Goal: Check status: Check status

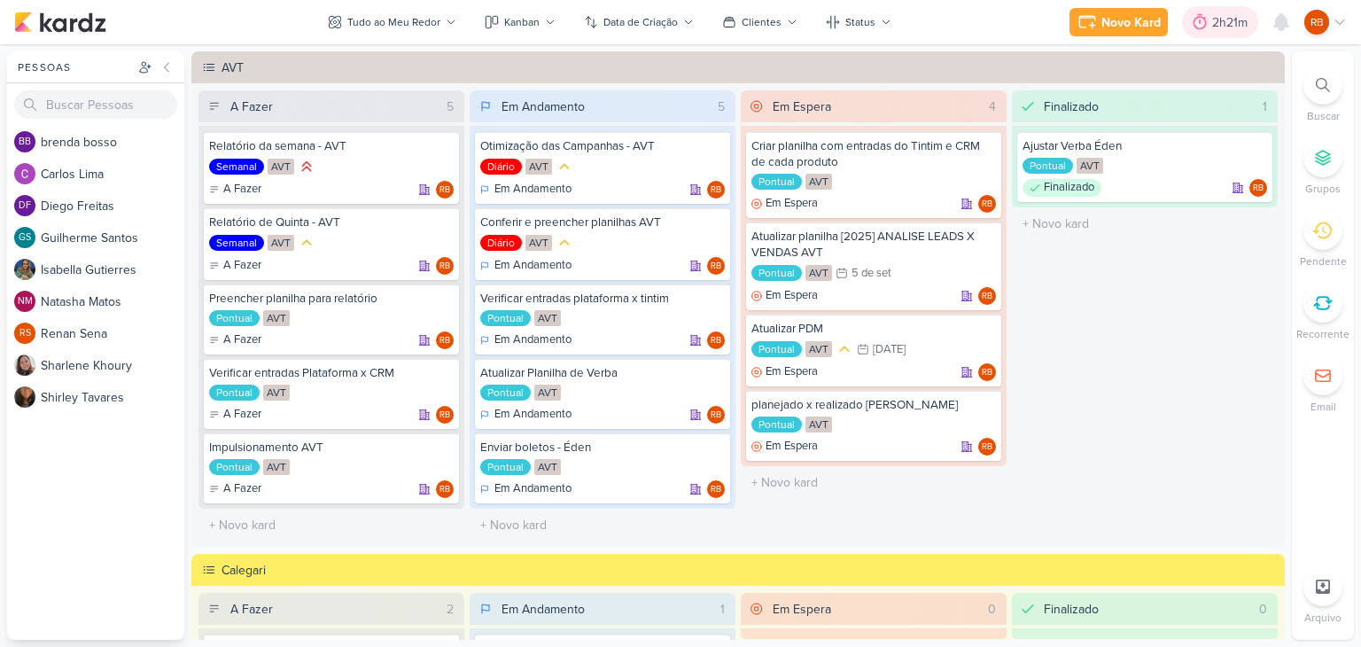
click at [1216, 29] on div "2h21m" at bounding box center [1232, 22] width 41 height 19
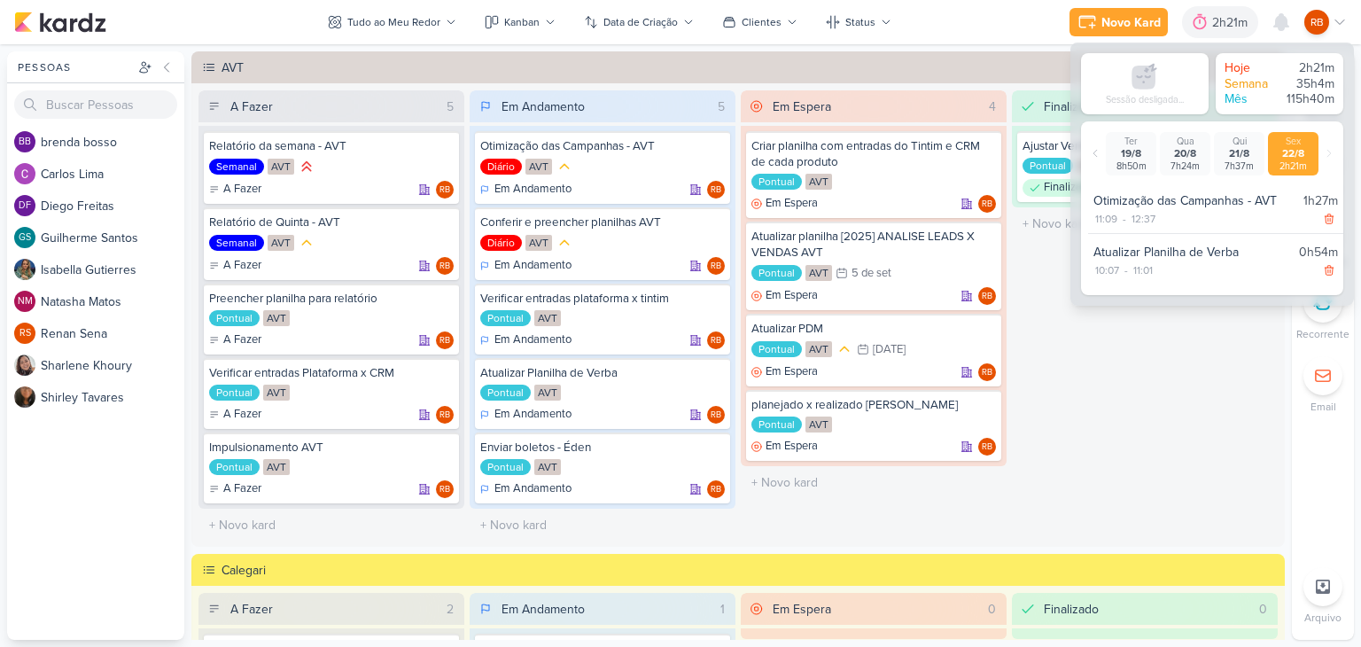
click at [1190, 369] on div "Finalizado 1 Ajustar Verba Éden Pontual AVT Finalizado RB" at bounding box center [1145, 315] width 266 height 451
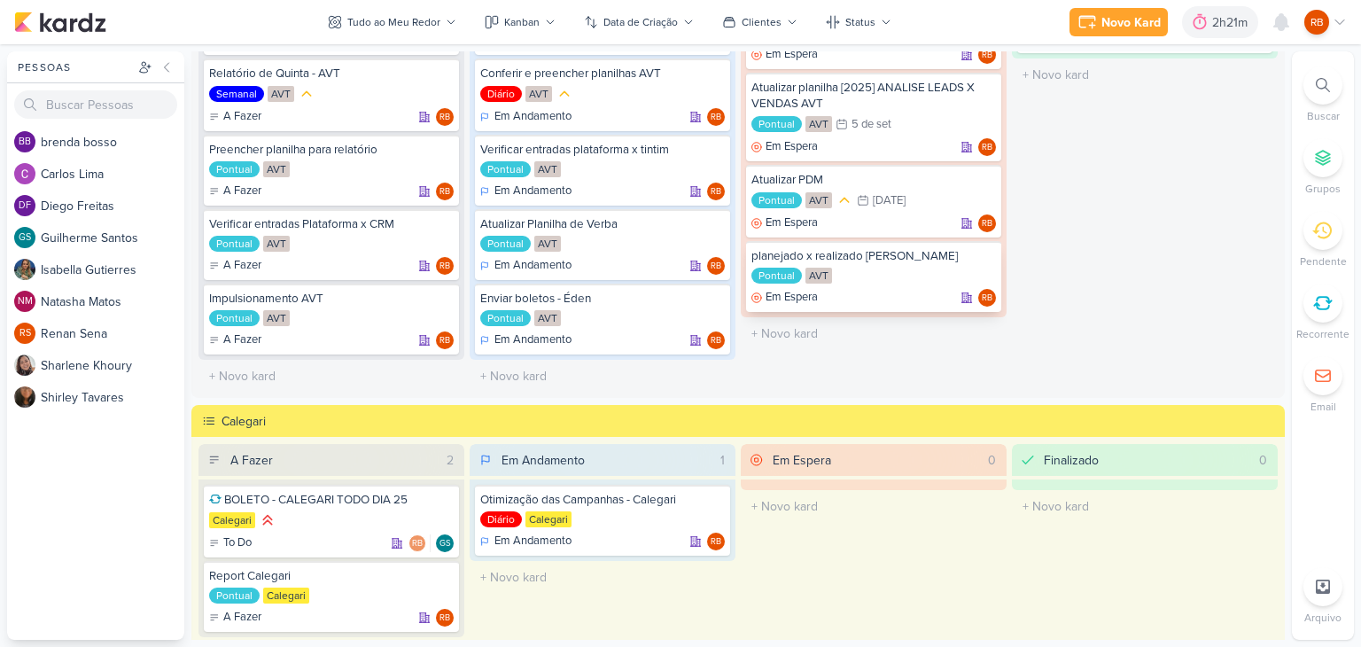
scroll to position [109, 0]
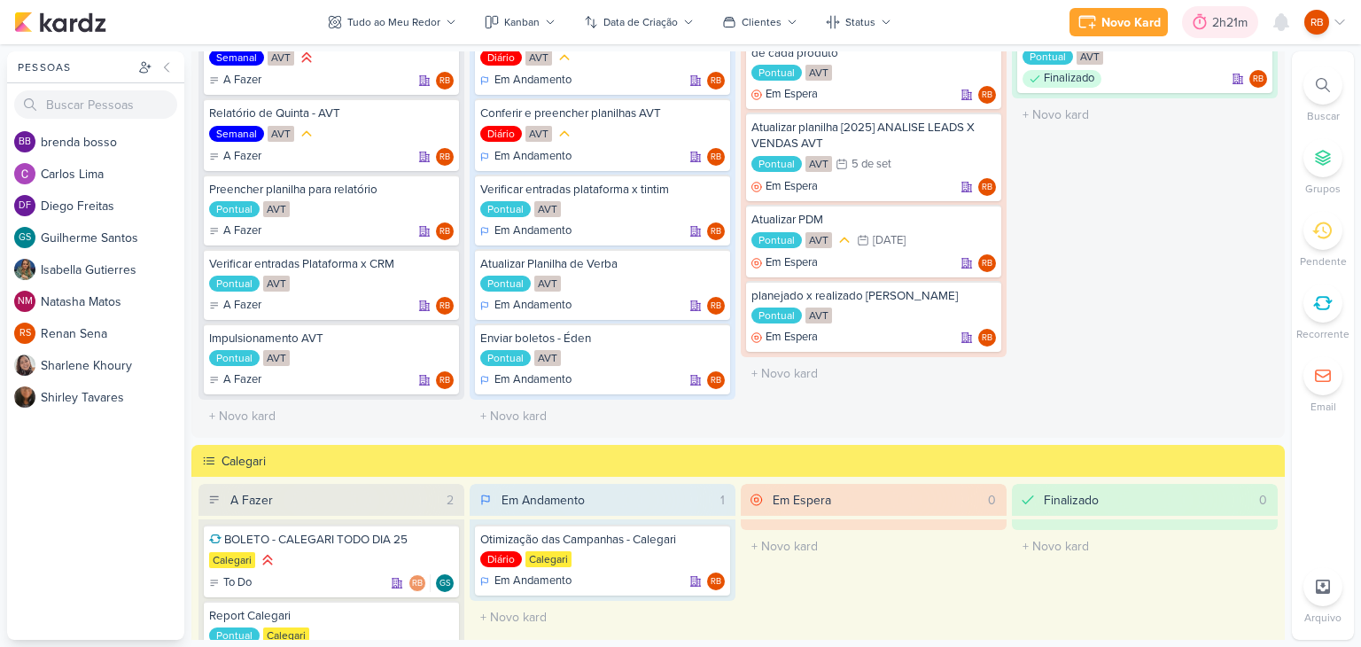
click at [1222, 21] on div "2h21m" at bounding box center [1232, 22] width 41 height 19
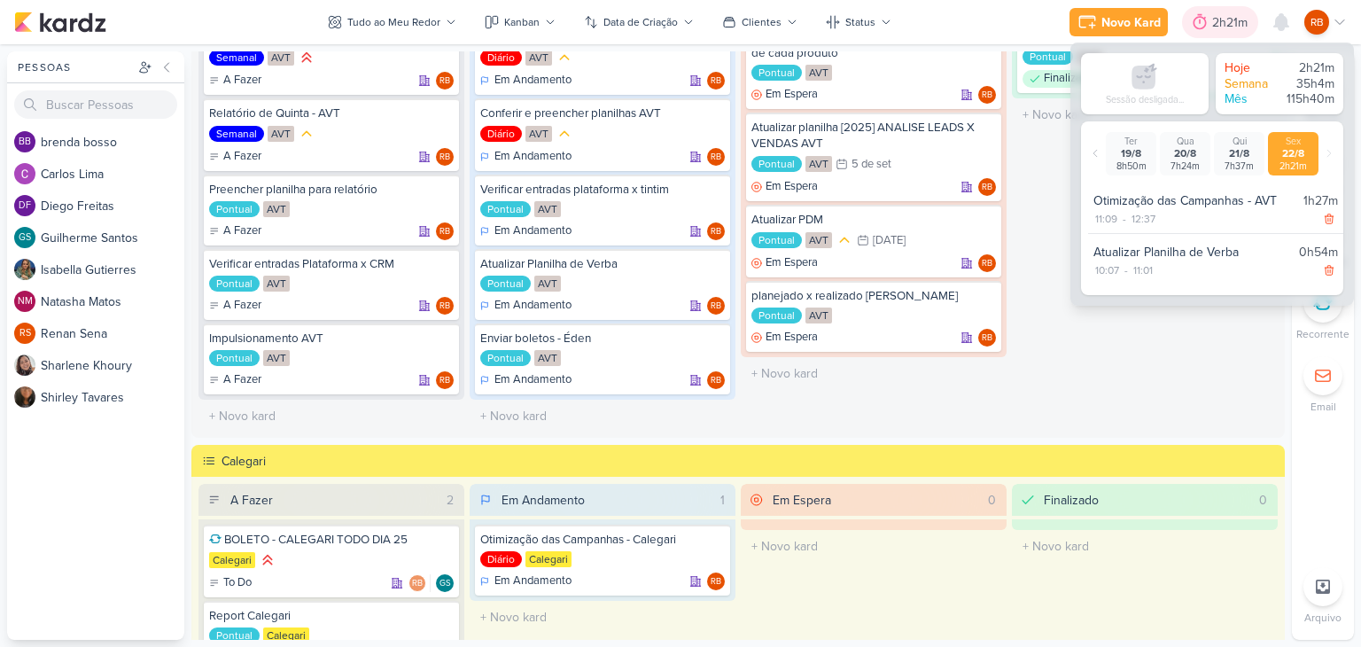
click at [1222, 21] on div "2h21m" at bounding box center [1232, 22] width 41 height 19
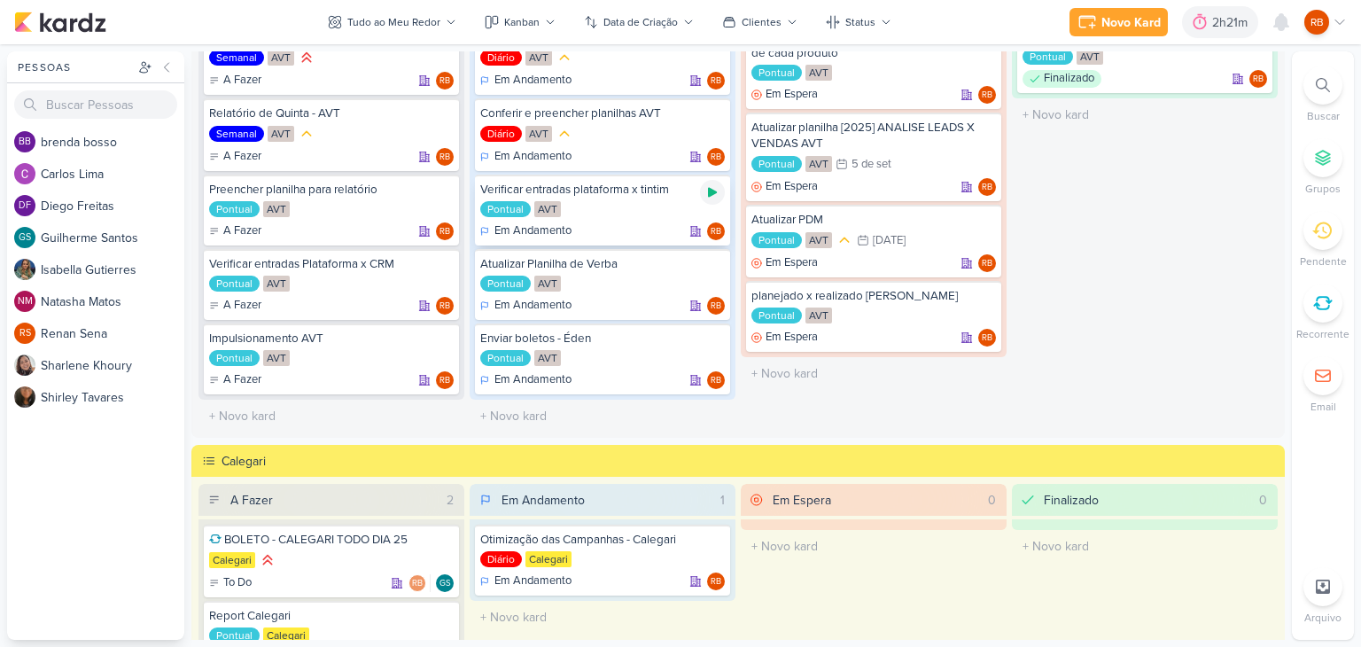
click at [705, 189] on icon at bounding box center [712, 192] width 14 height 14
click at [1205, 29] on div "2h21m" at bounding box center [1207, 22] width 41 height 19
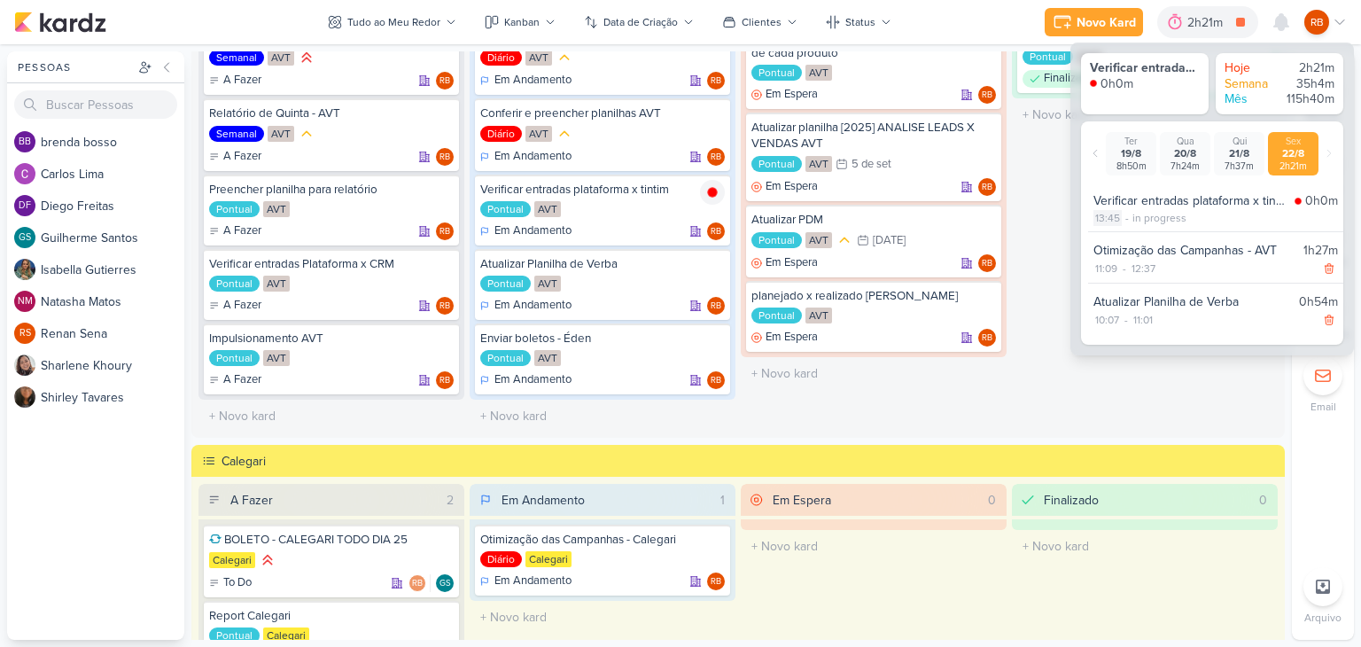
click at [1107, 211] on div "13:45" at bounding box center [1107, 218] width 28 height 16
select select "13"
select select "45"
click at [1101, 239] on select "00 01 02 03 04 05 06 07 08 09 10 11 12 13 14 15 16 17 18 19 20 21 22 23" at bounding box center [1105, 240] width 25 height 21
click at [1093, 230] on select "00 01 02 03 04 05 06 07 08 09 10 11 12 13 14 15 16 17 18 19 20 21 22 23" at bounding box center [1105, 240] width 25 height 21
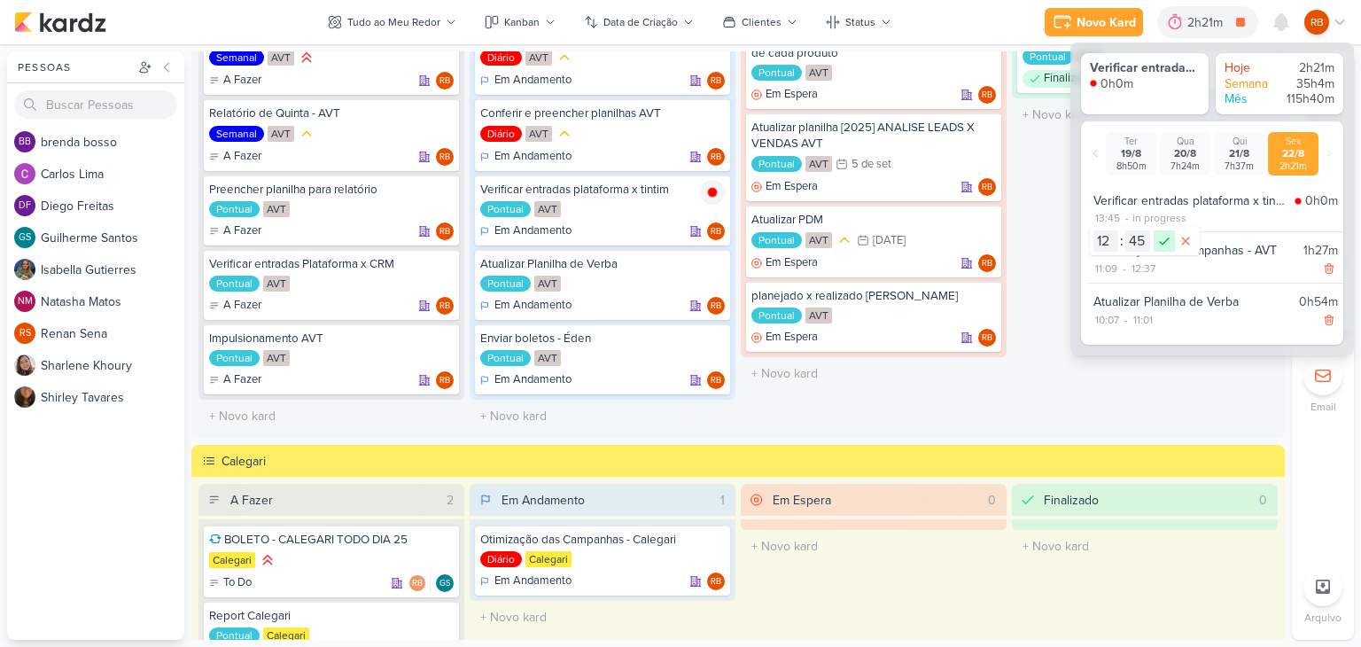
click at [1166, 236] on icon at bounding box center [1164, 240] width 21 height 21
click at [1187, 29] on div "3h22m" at bounding box center [1206, 22] width 43 height 19
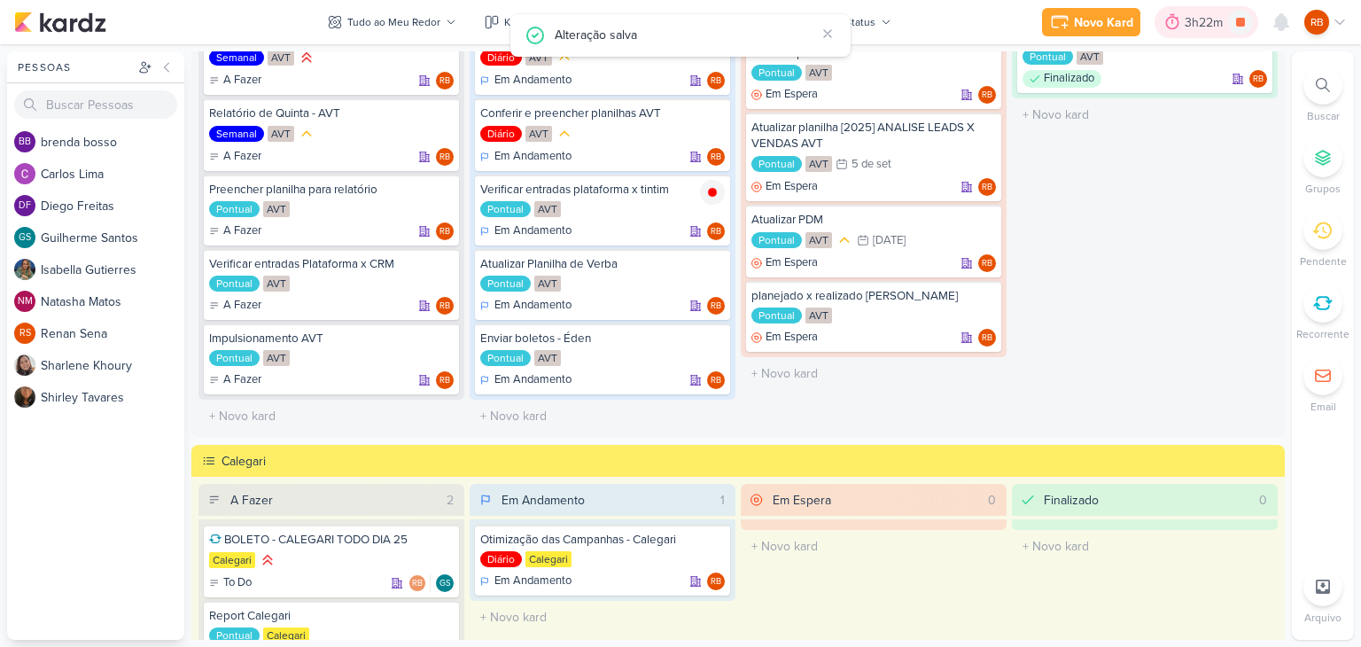
click at [1187, 29] on div "3h22m" at bounding box center [1206, 22] width 43 height 19
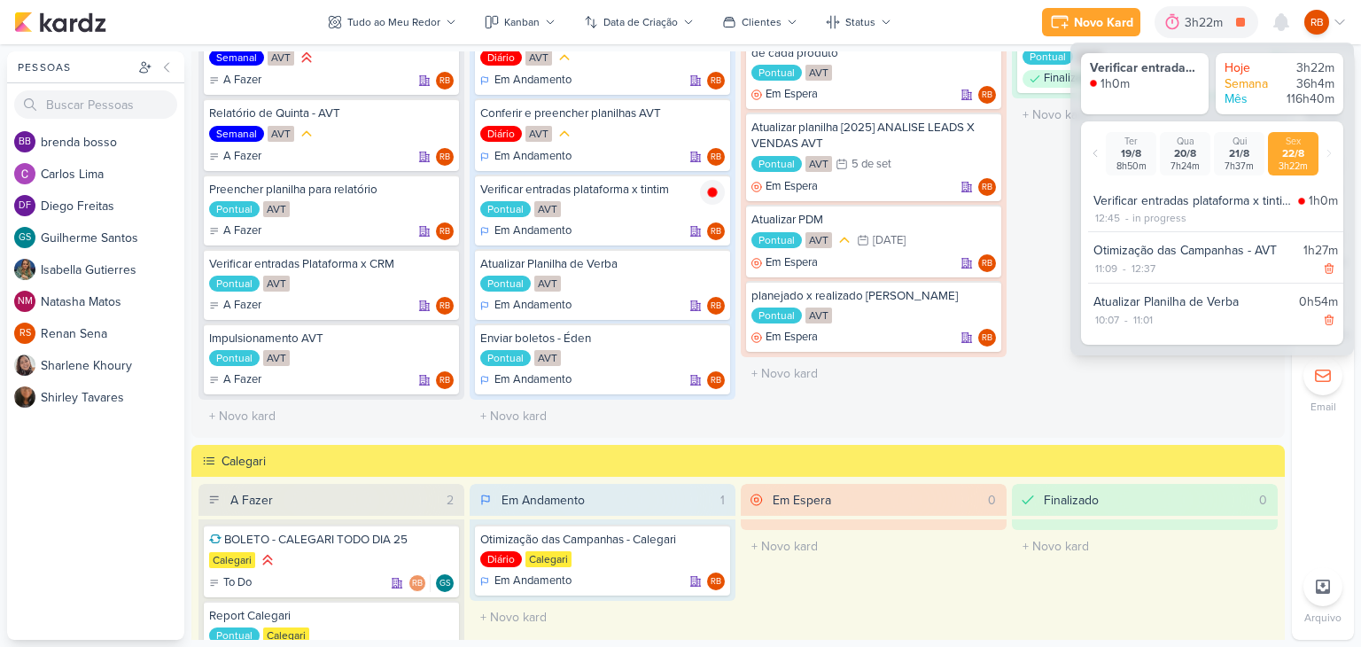
click at [1131, 380] on div "Finalizado 1 Ajustar Verba Éden Pontual AVT Finalizado RB" at bounding box center [1145, 206] width 266 height 451
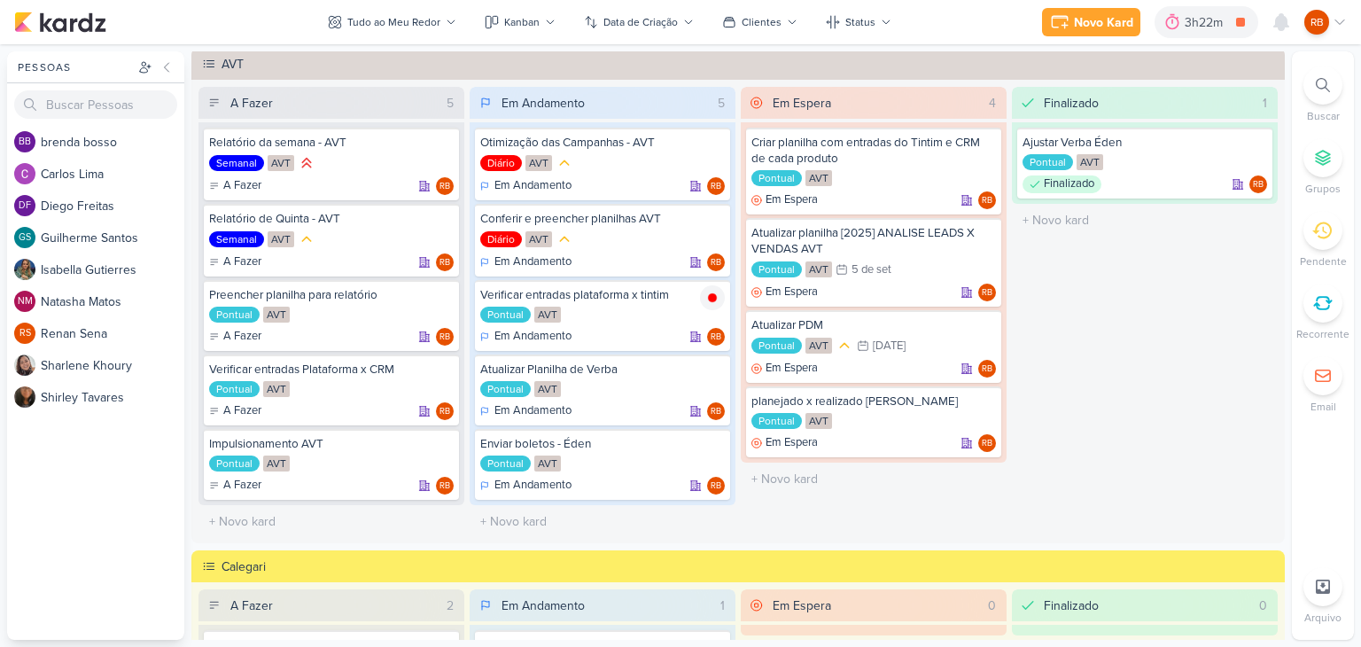
scroll to position [0, 0]
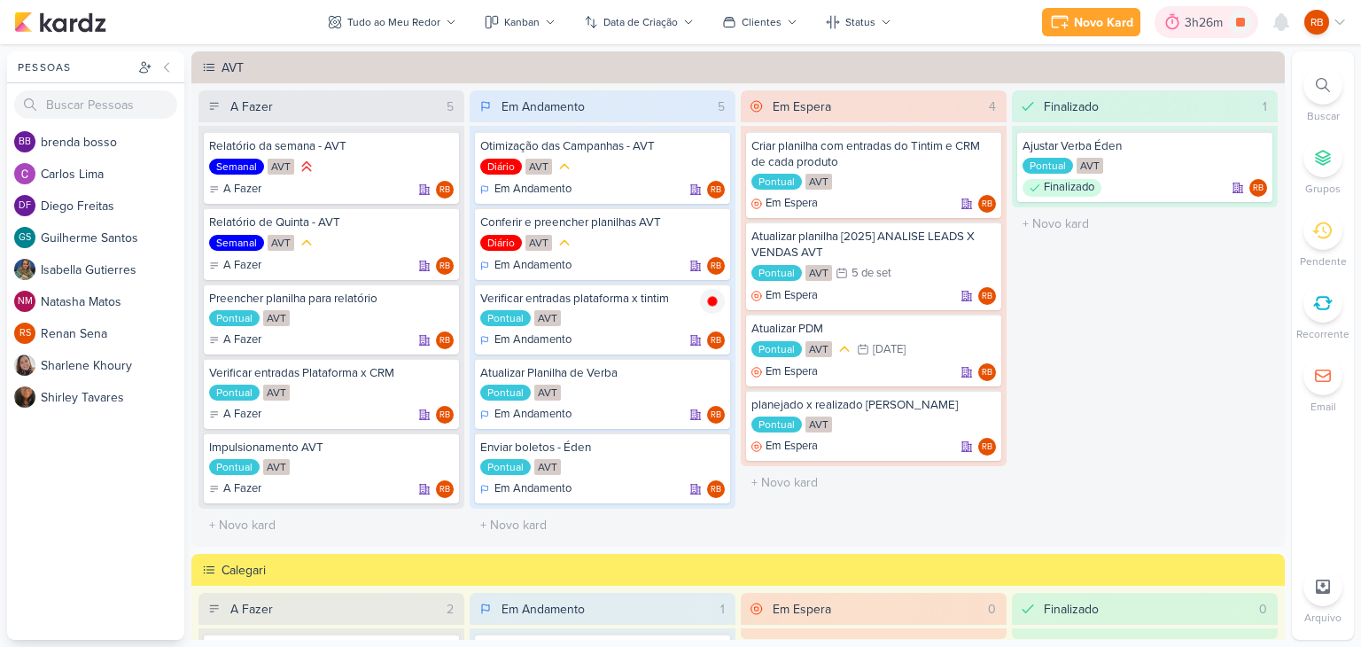
click at [1196, 22] on div "3h26m" at bounding box center [1206, 22] width 43 height 19
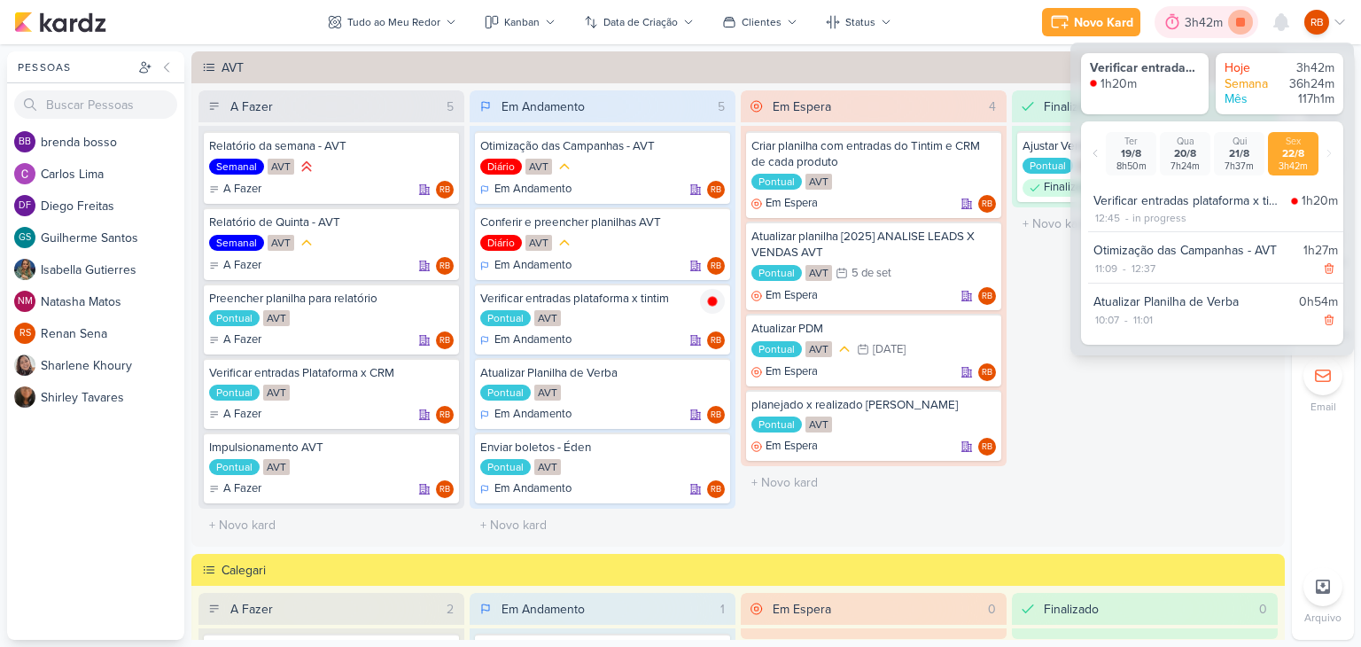
click at [1233, 20] on icon at bounding box center [1240, 22] width 25 height 25
click at [1069, 432] on div "Finalizado 1 Ajustar Verba Éden Pontual AVT Finalizado RB" at bounding box center [1145, 315] width 266 height 451
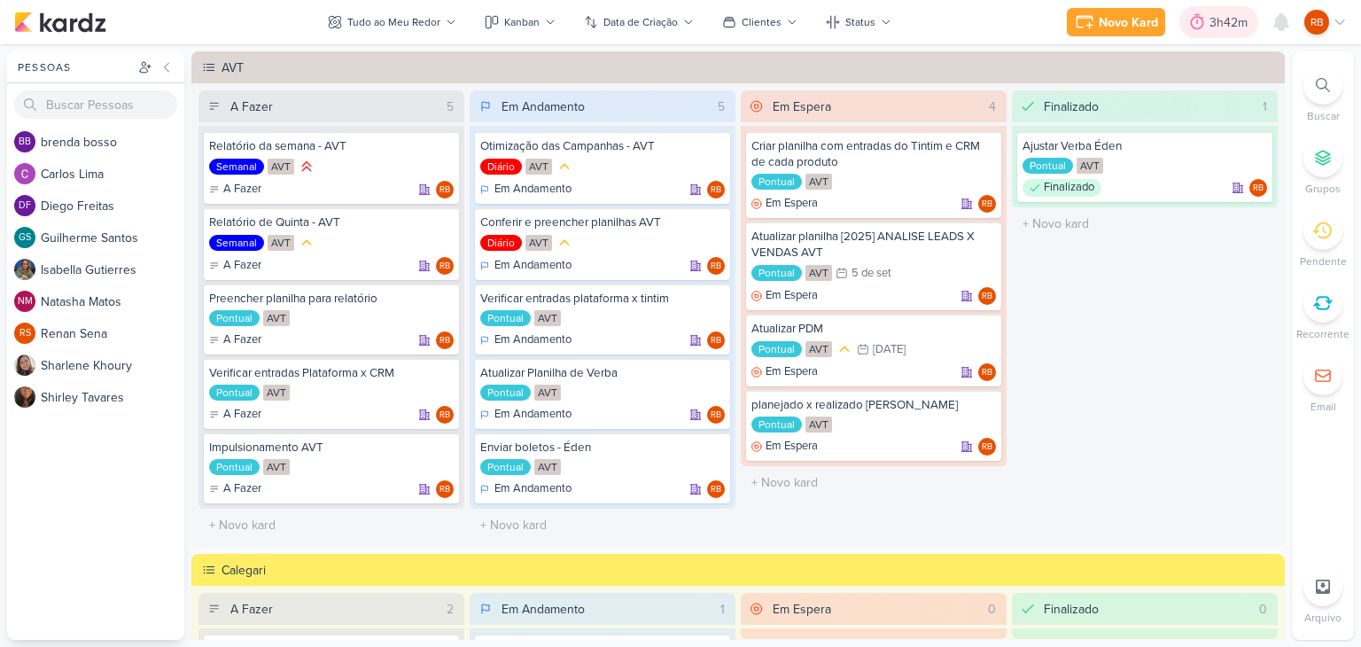
click at [1226, 26] on div "3h42m" at bounding box center [1231, 22] width 43 height 19
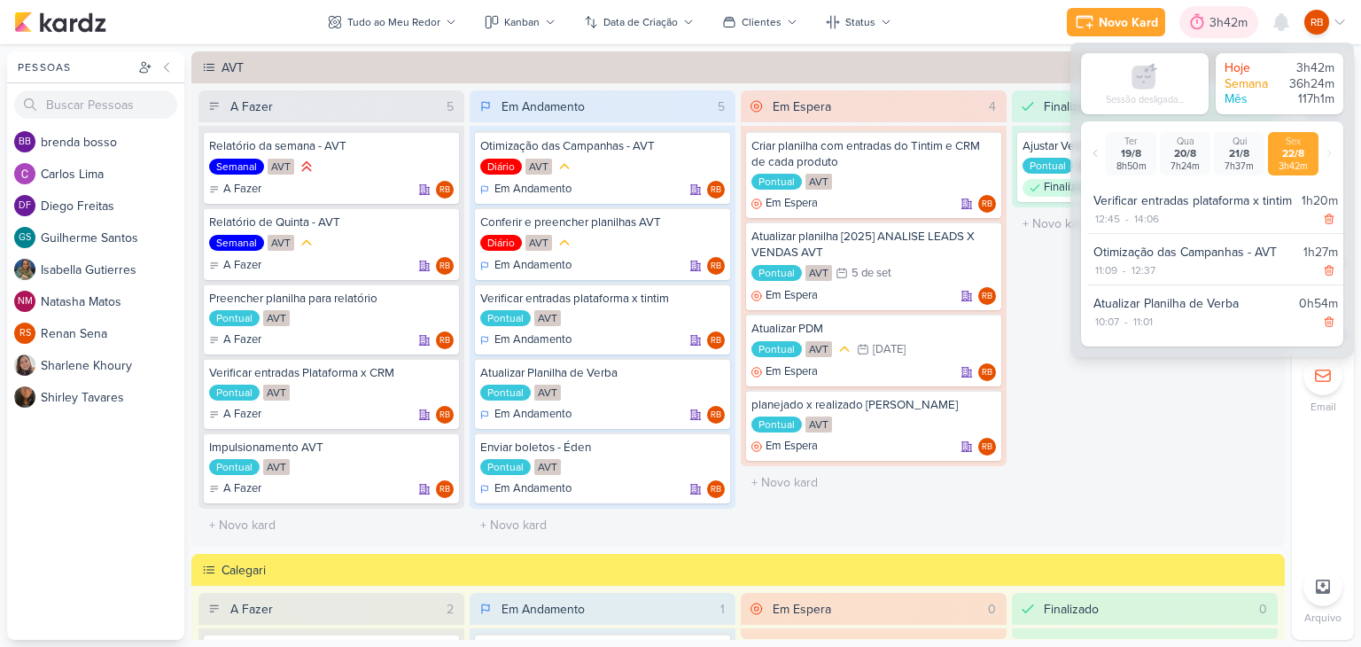
click at [1227, 21] on div "3h42m" at bounding box center [1231, 22] width 43 height 19
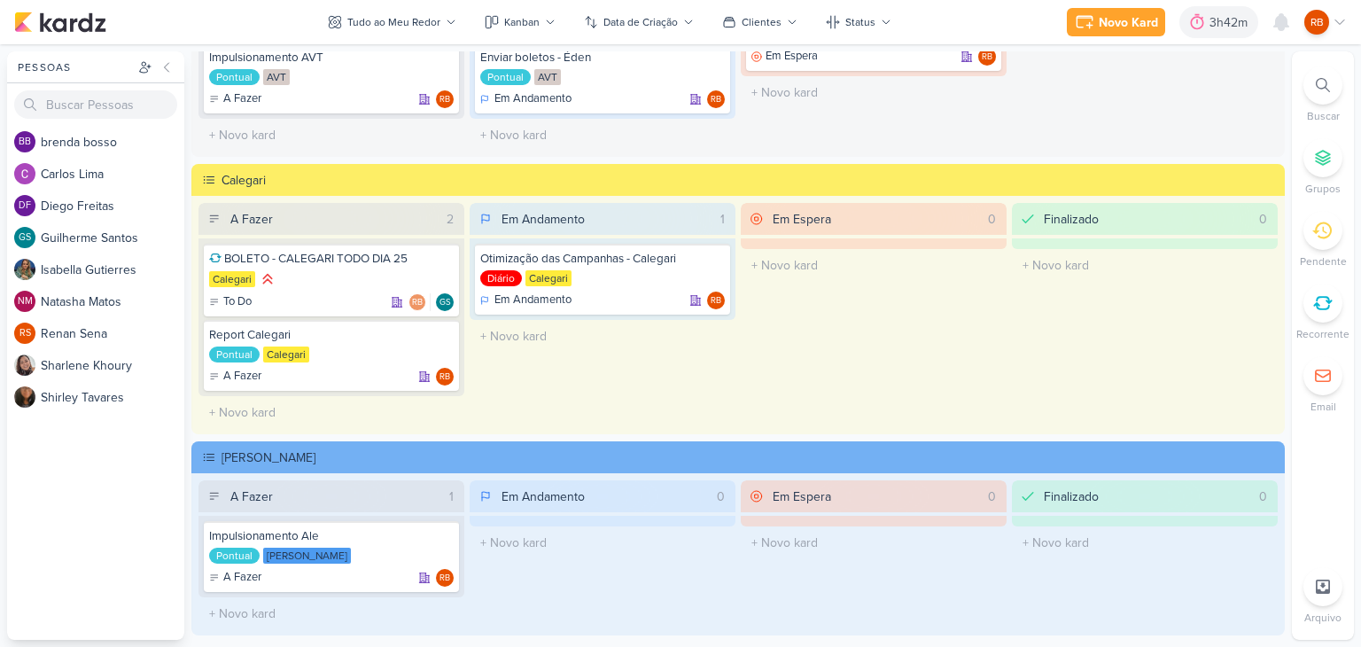
scroll to position [443, 0]
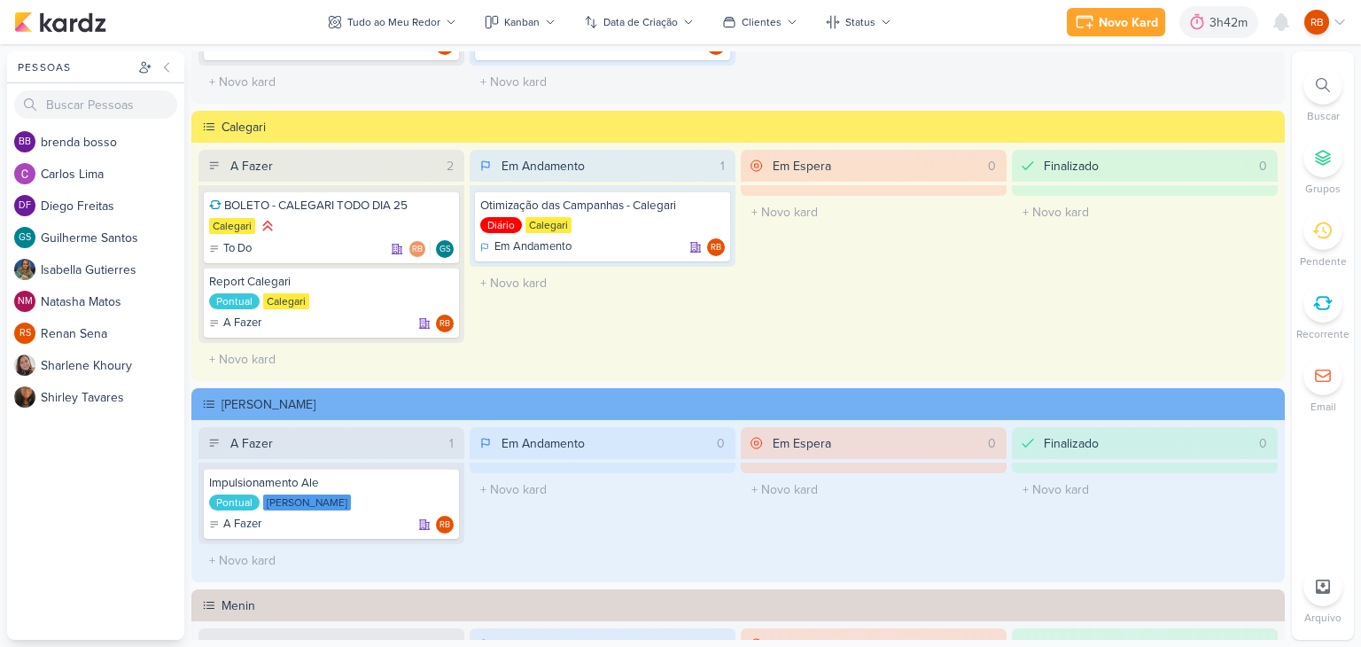
click at [877, 323] on div "Em Espera 0 O título do kard deve ter menos que 100 caracteres" at bounding box center [874, 263] width 266 height 226
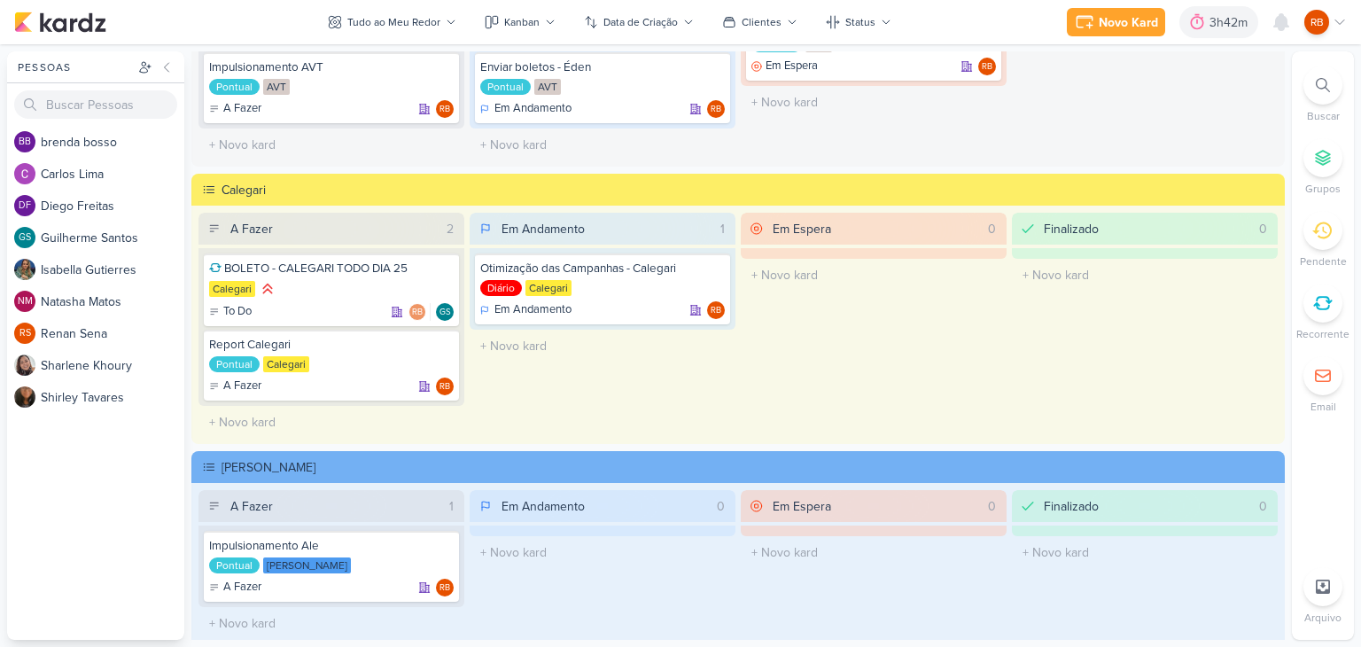
scroll to position [354, 0]
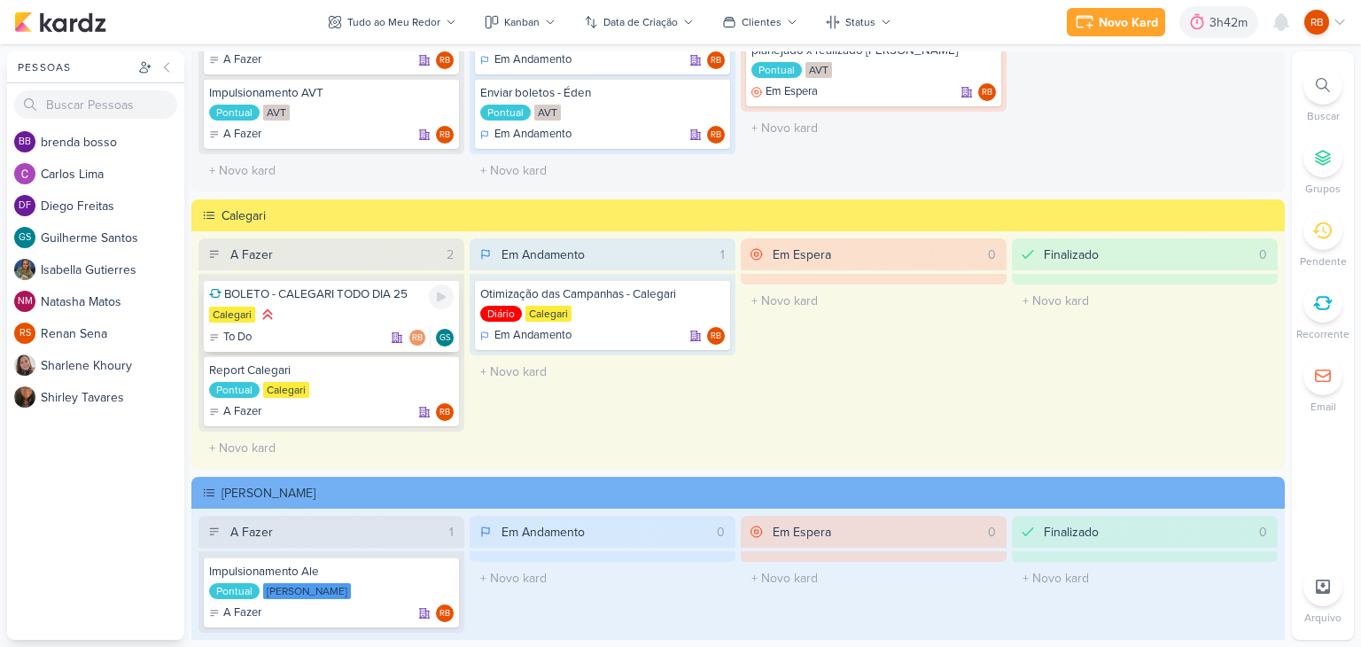
click at [349, 322] on div "Calegari" at bounding box center [331, 315] width 245 height 19
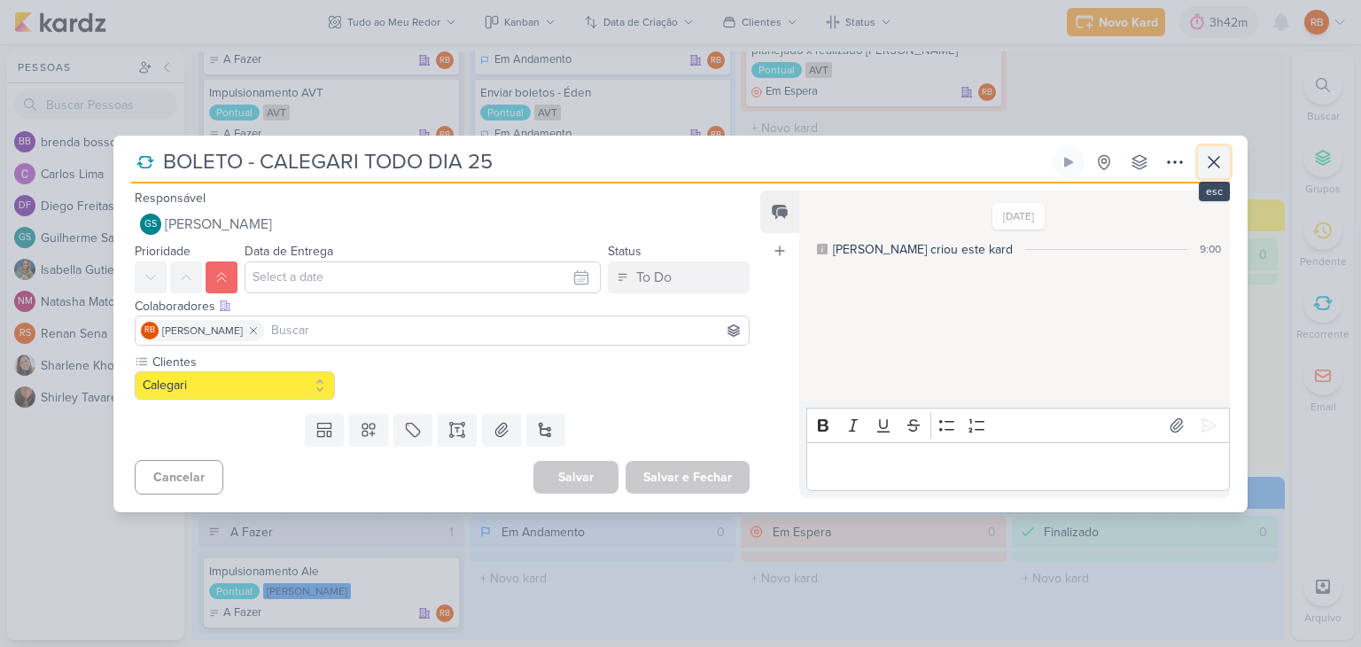
click at [1214, 161] on icon at bounding box center [1214, 162] width 11 height 11
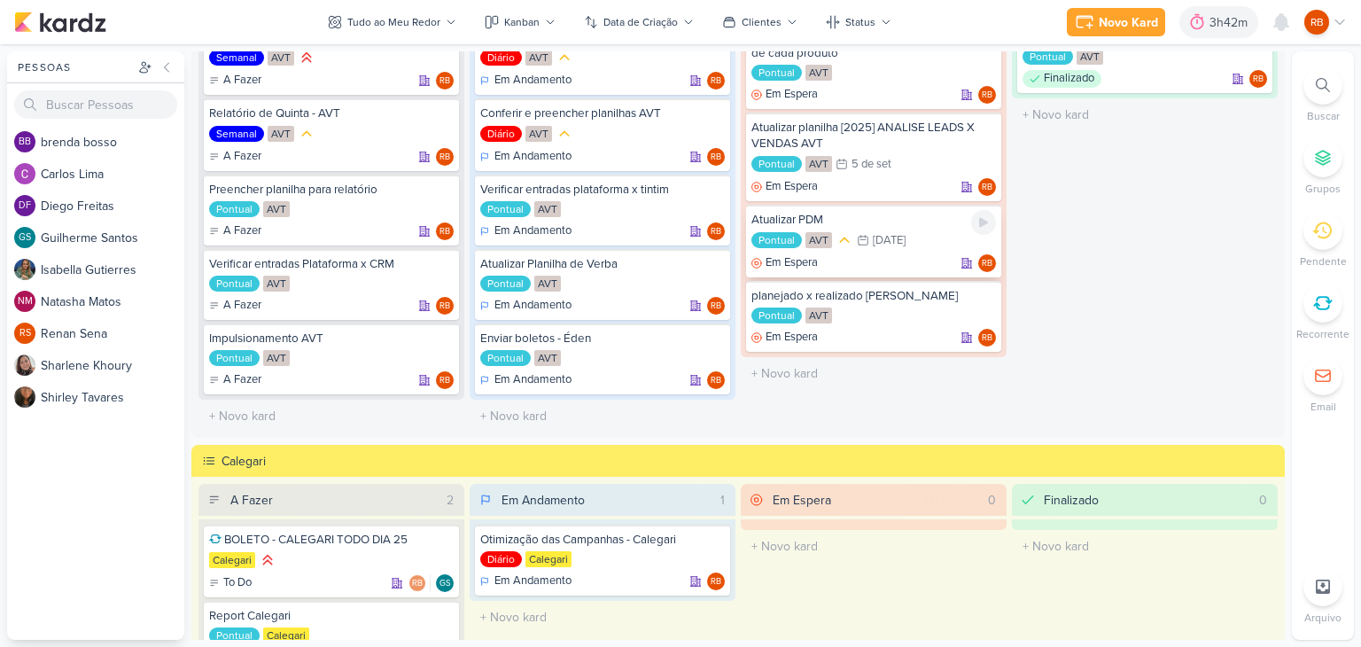
scroll to position [0, 0]
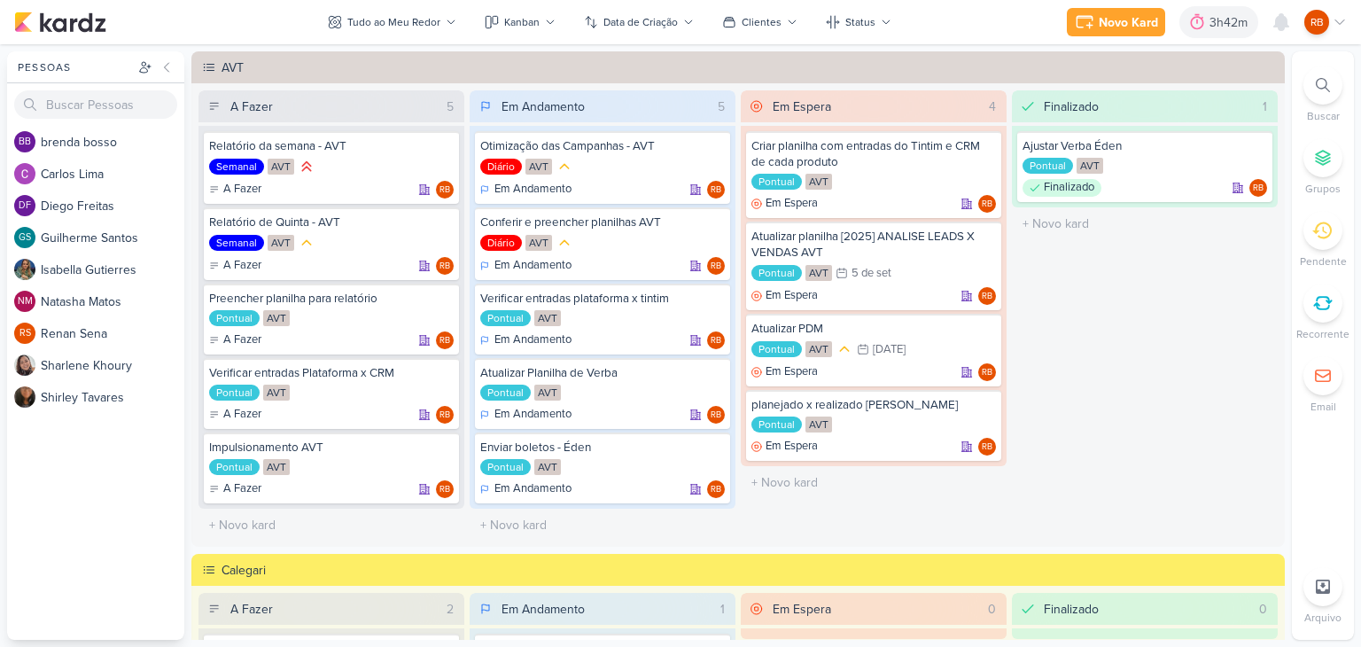
click at [927, 22] on div "Novo Kard Ctrl + k 3h42m Sessão desligada... Hoje 3h42m Semana 36h24m Mês 117h1m" at bounding box center [680, 22] width 1333 height 44
click at [961, 19] on div "Novo Kard Ctrl + k 3h42m Sessão desligada... Hoje 3h42m Semana 36h24m Mês 117h1m" at bounding box center [680, 22] width 1333 height 44
click at [1220, 19] on div "3h42m" at bounding box center [1231, 22] width 43 height 19
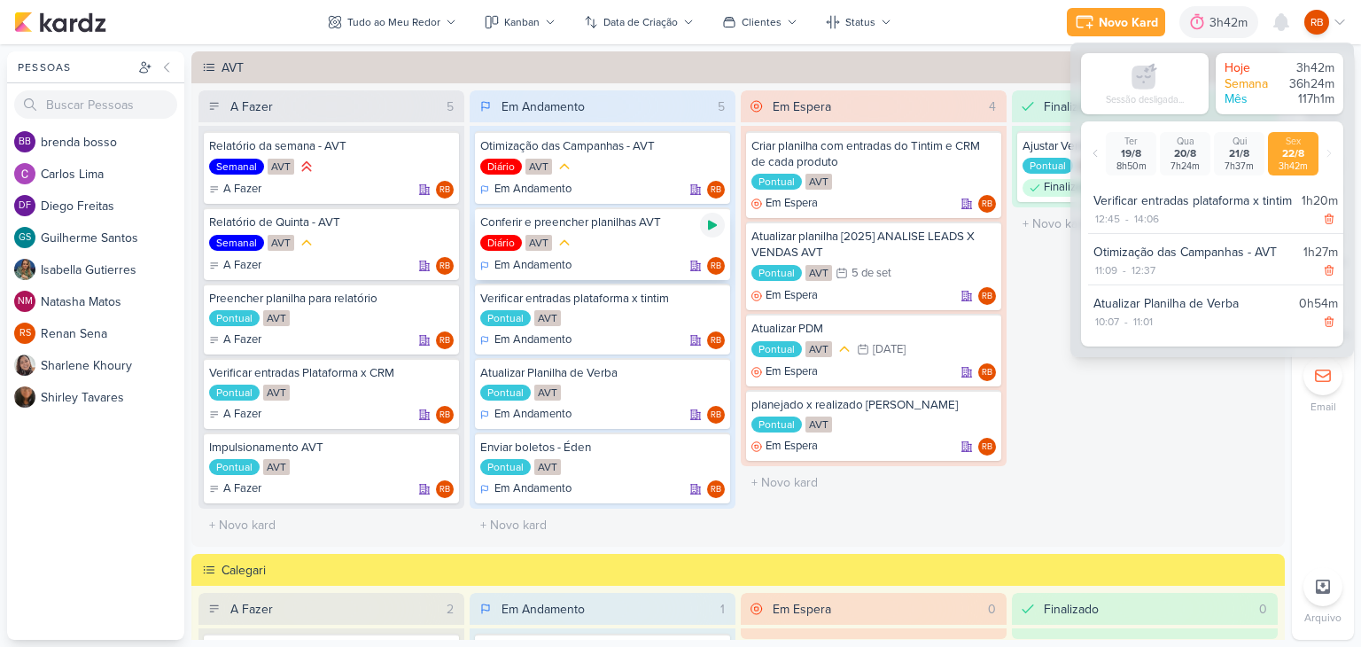
click at [708, 224] on icon at bounding box center [712, 226] width 9 height 10
click at [1191, 13] on div "3h42m" at bounding box center [1206, 22] width 43 height 19
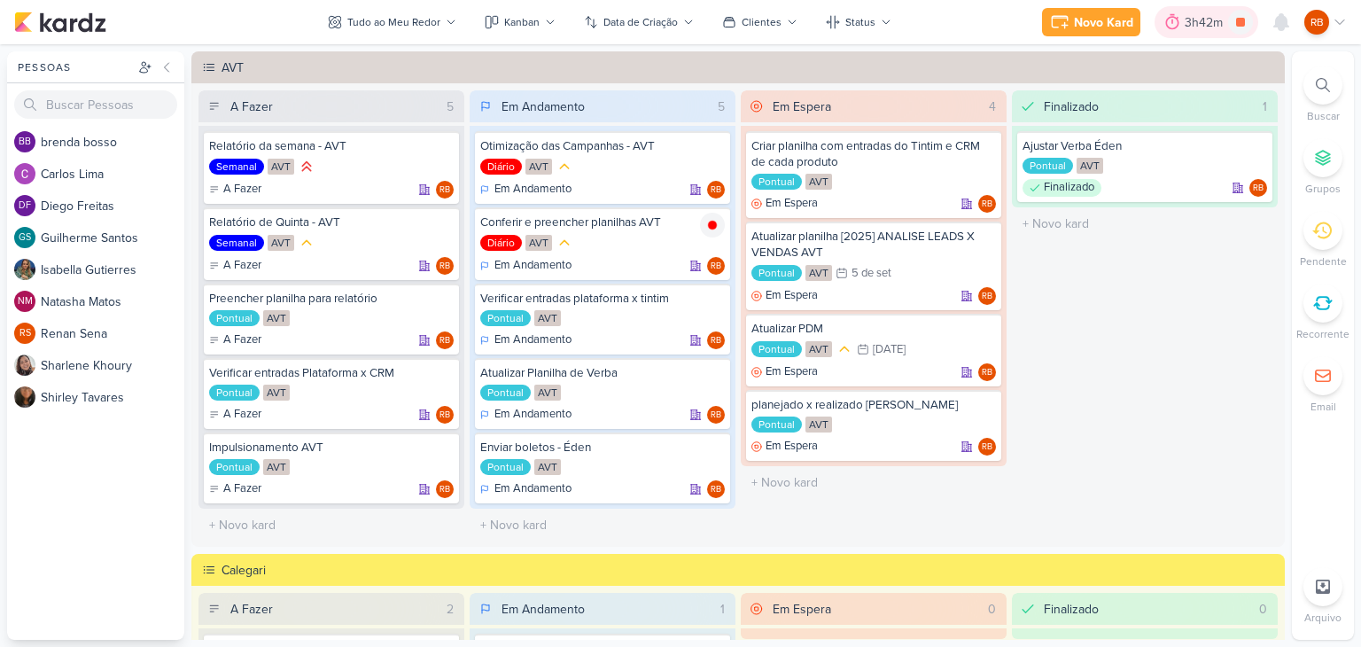
click at [1193, 17] on div "3h42m" at bounding box center [1206, 22] width 43 height 19
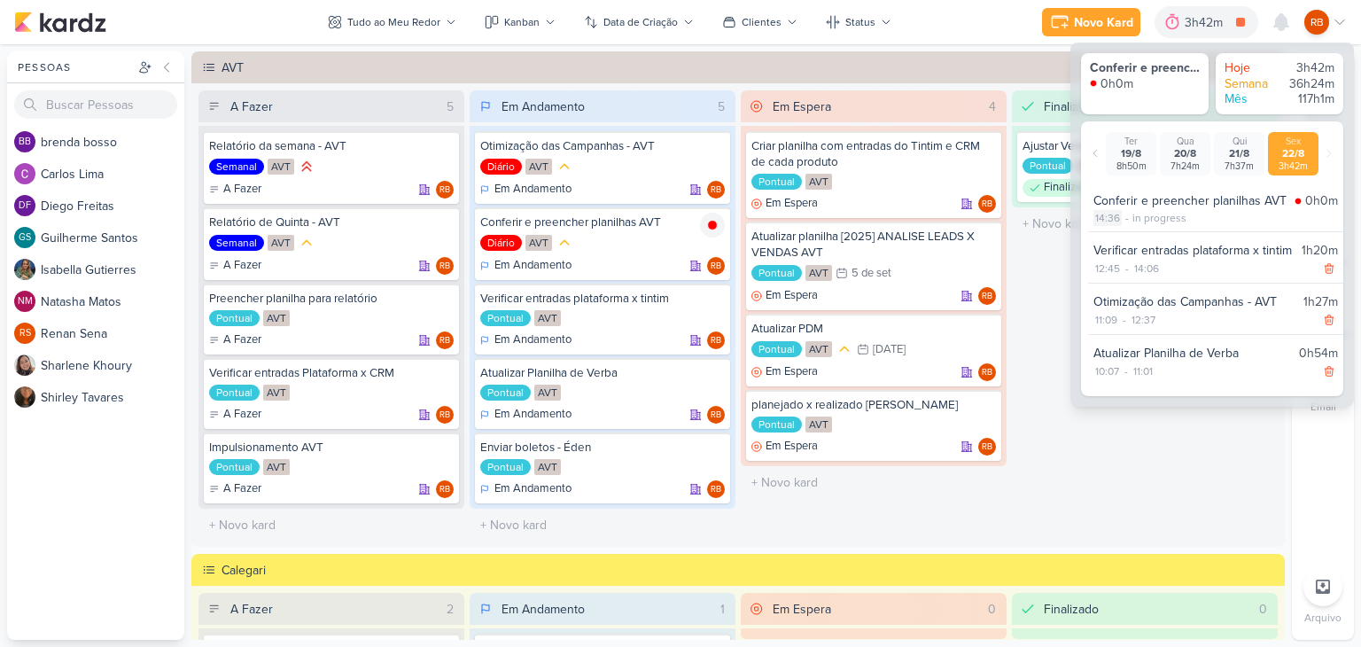
click at [1109, 217] on div "14:36" at bounding box center [1107, 218] width 28 height 16
select select "14"
click at [1134, 238] on select "00 01 02 03 04 05 06 07 08 09 10 11 12 13 14 15 16 17 18 19 20 21 22 23 24 25 2…" at bounding box center [1137, 240] width 25 height 21
select select "14"
click at [1125, 230] on select "00 01 02 03 04 05 06 07 08 09 10 11 12 13 14 15 16 17 18 19 20 21 22 23 24 25 2…" at bounding box center [1137, 240] width 25 height 21
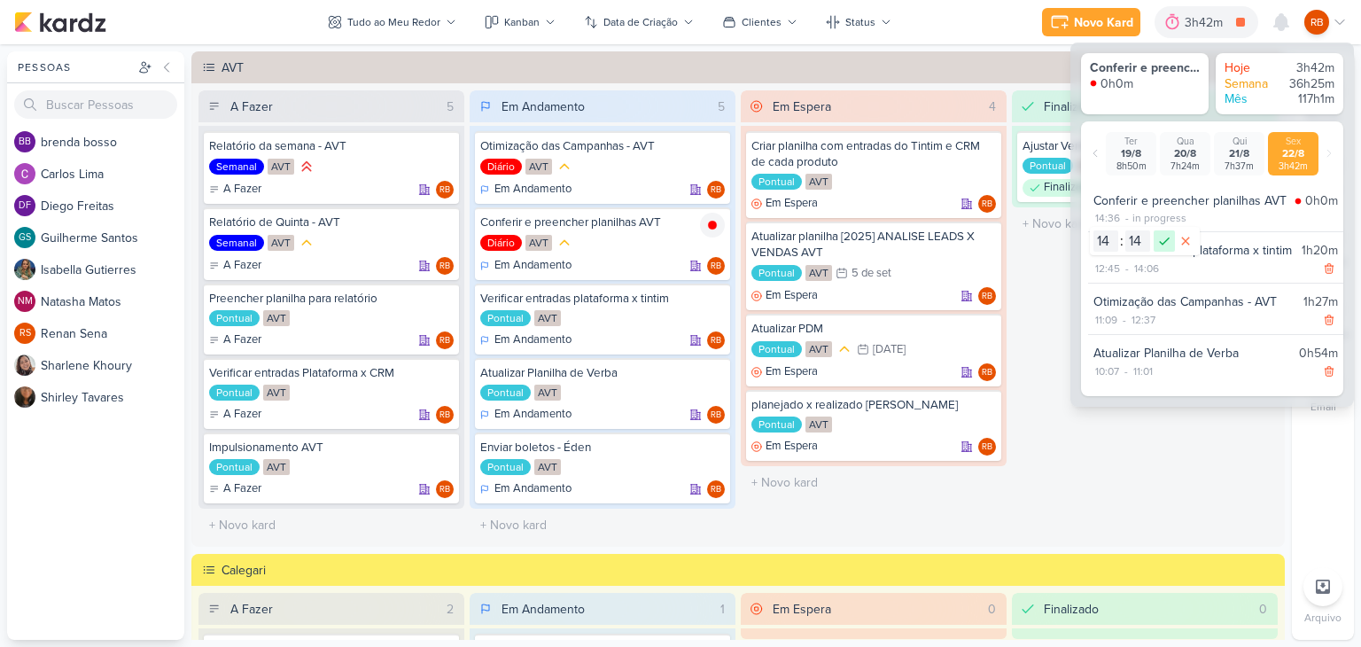
click at [1163, 242] on icon at bounding box center [1164, 240] width 21 height 21
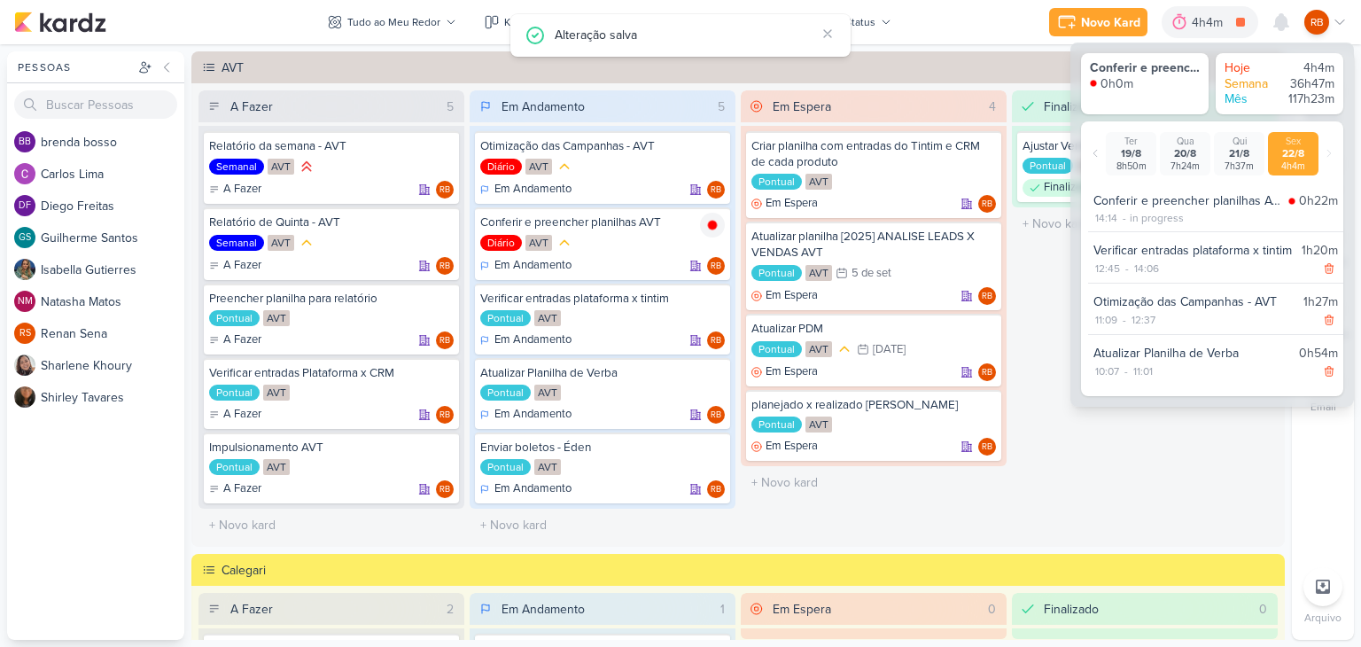
click at [1092, 401] on div "Conferir e preencher planilhas AVT 0h0m Hoje 4h4m Semana 36h47m Mês 117h23m [DA…" at bounding box center [1212, 225] width 284 height 364
click at [1186, 17] on icon at bounding box center [1180, 22] width 18 height 18
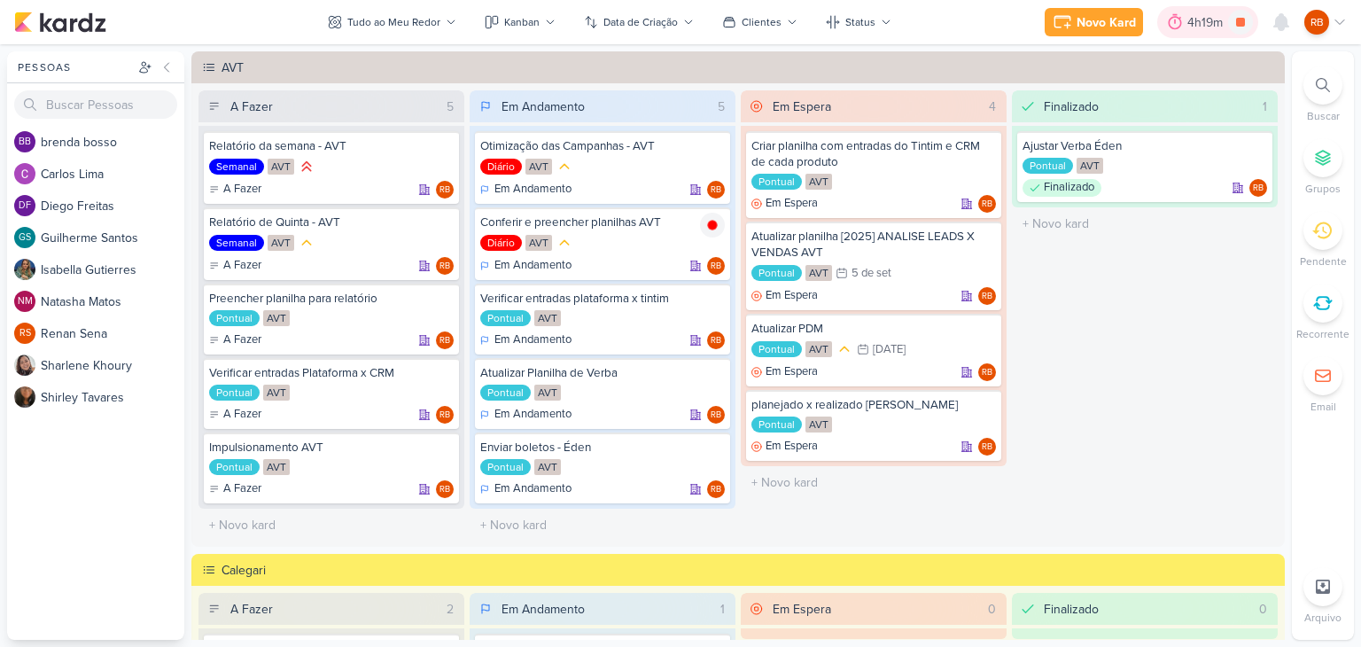
click at [1212, 27] on div "4h19m" at bounding box center [1207, 22] width 41 height 19
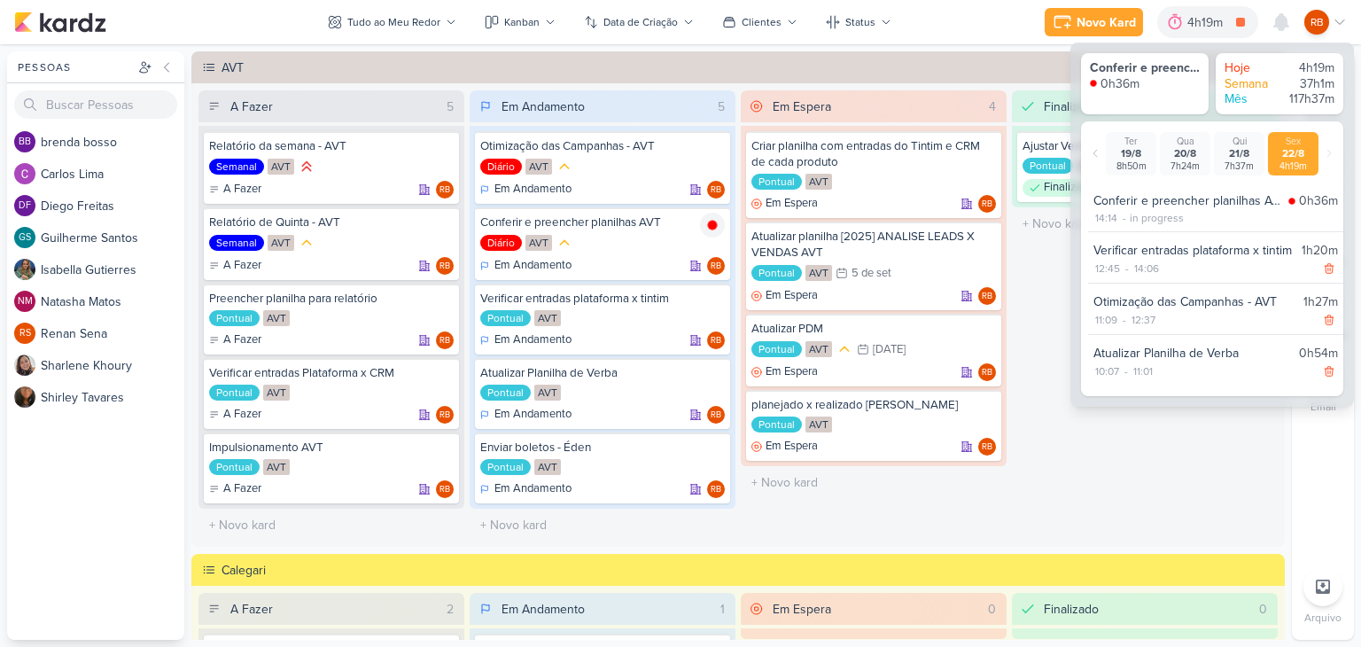
click at [1074, 424] on div "Finalizado 1 Ajustar Verba Éden Pontual AVT Finalizado RB" at bounding box center [1145, 315] width 266 height 451
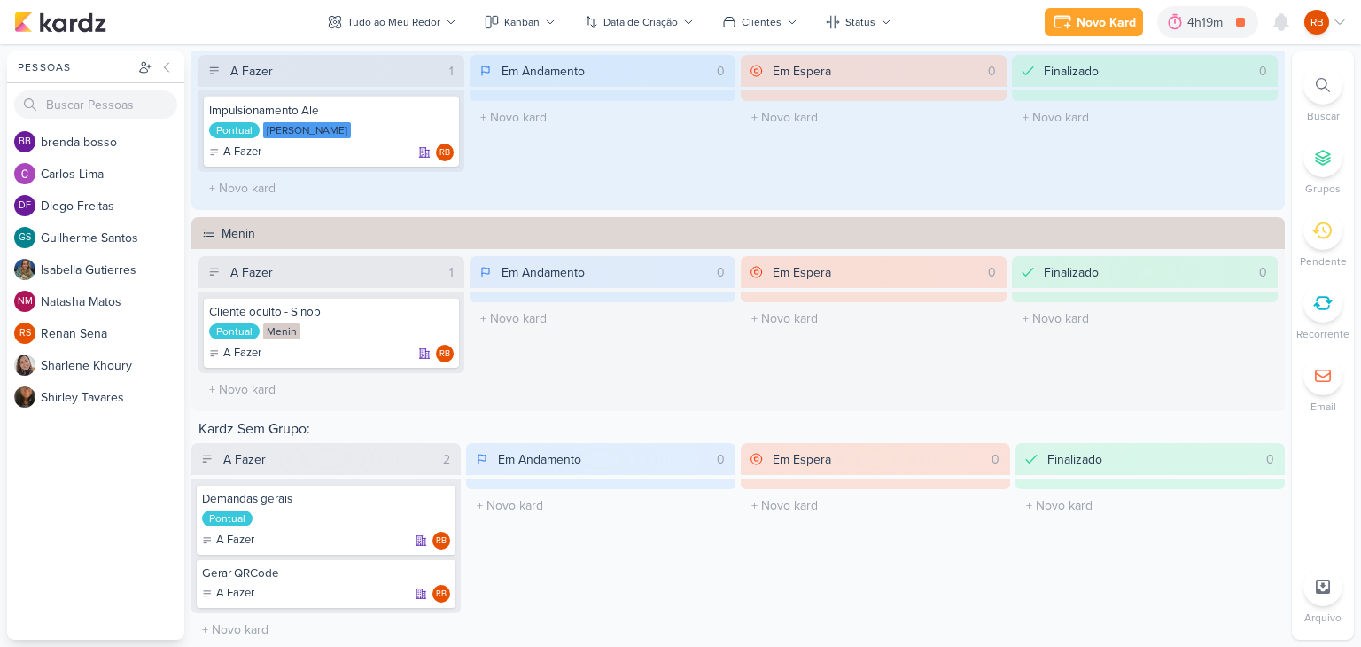
scroll to position [817, 0]
